Goal: Information Seeking & Learning: Learn about a topic

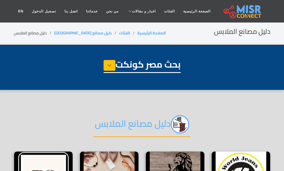
select select "**********"
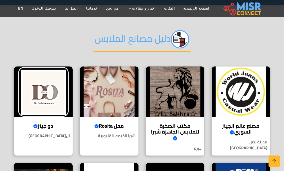
scroll to position [84, 0]
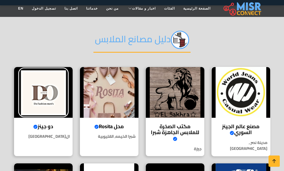
click at [240, 128] on h4 "مصنع عالم الجينز السوري Verified account" at bounding box center [241, 129] width 50 height 12
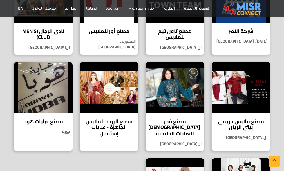
scroll to position [310, 0]
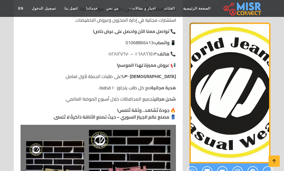
scroll to position [760, 0]
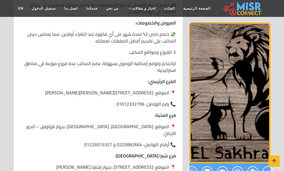
scroll to position [845, 0]
